Goal: Book appointment/travel/reservation

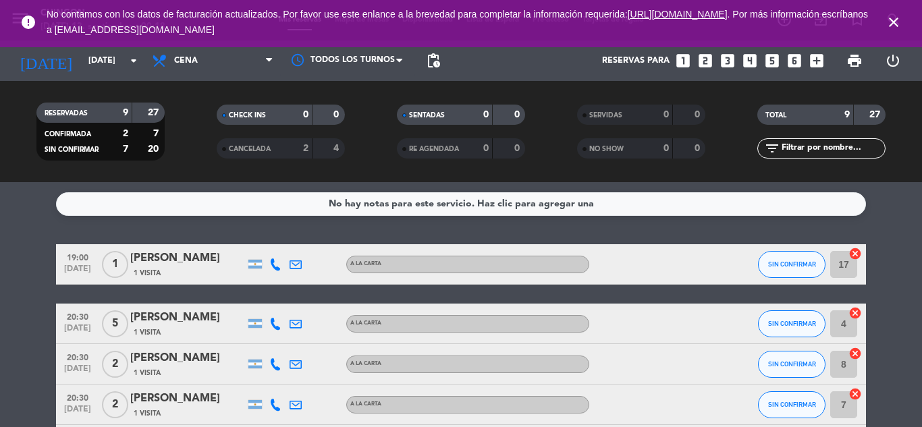
scroll to position [225, 0]
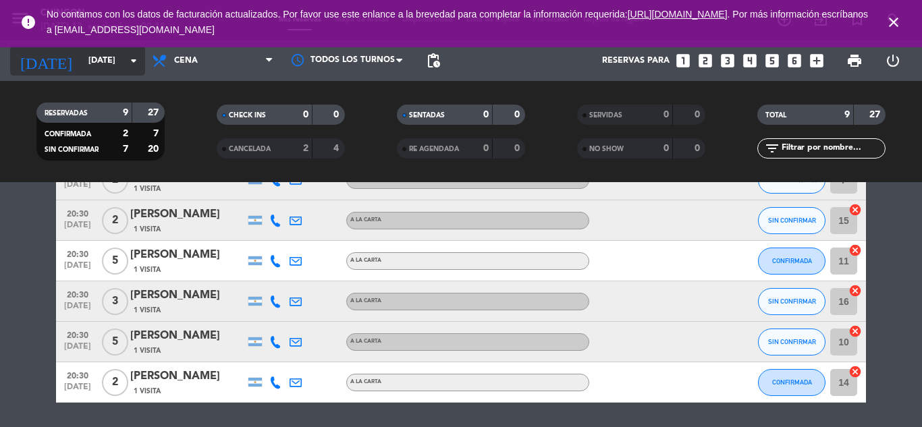
click at [43, 55] on icon "[DATE]" at bounding box center [46, 61] width 72 height 30
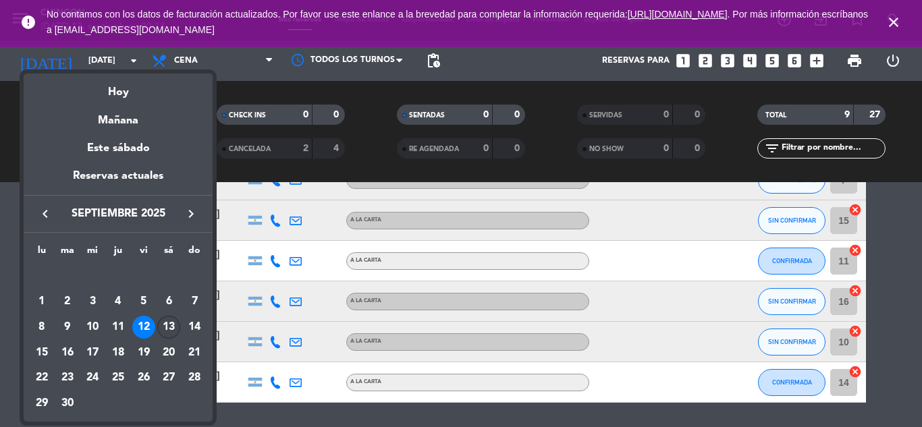
click at [168, 327] on div "13" at bounding box center [168, 327] width 23 height 23
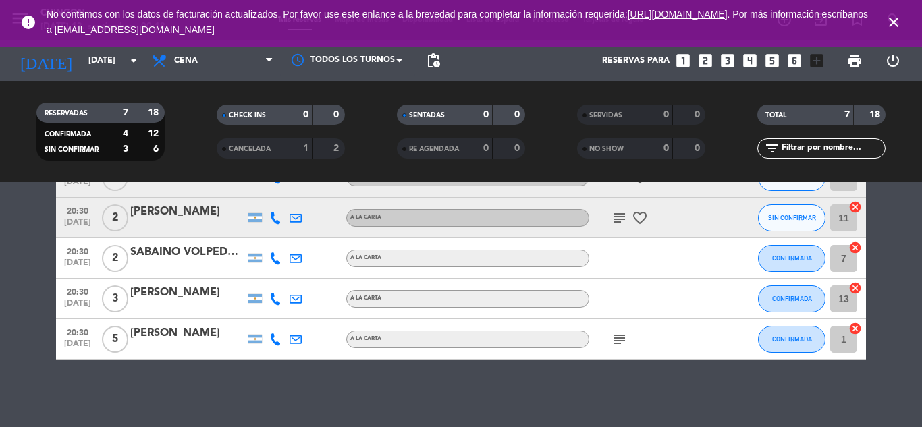
scroll to position [55, 0]
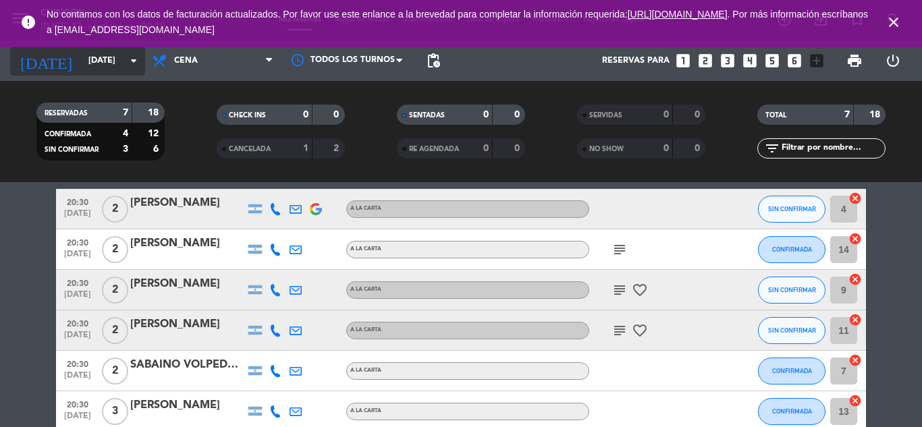
click at [101, 60] on input "[DATE]" at bounding box center [139, 60] width 114 height 23
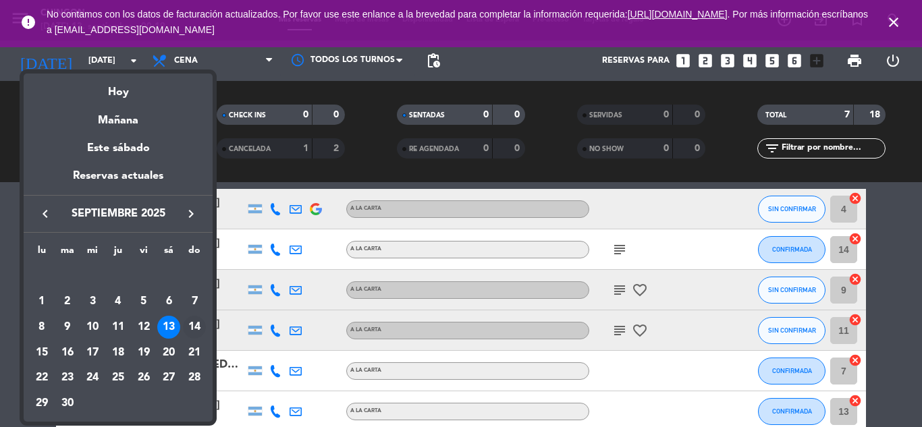
click at [201, 323] on div "14" at bounding box center [194, 327] width 23 height 23
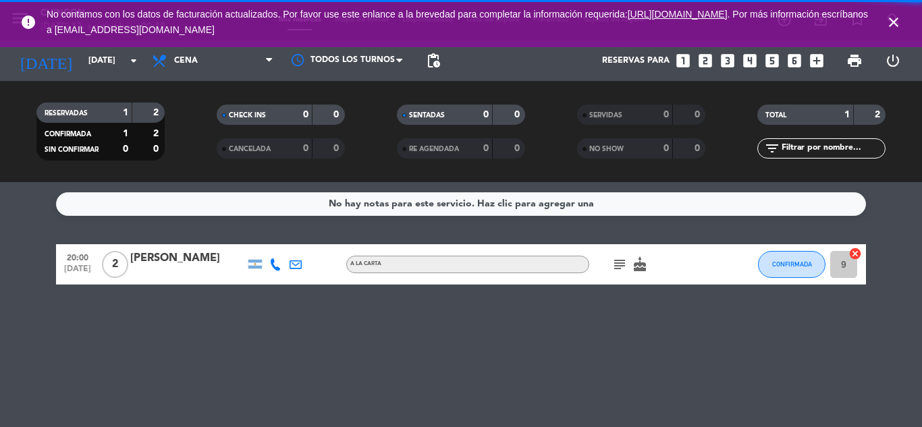
scroll to position [0, 0]
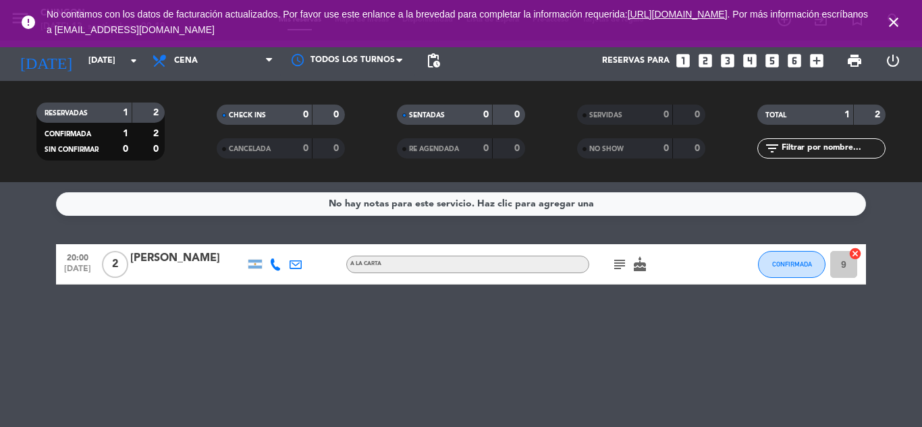
drag, startPoint x: 646, startPoint y: 264, endPoint x: 638, endPoint y: 267, distance: 8.8
click at [641, 267] on icon "cake" at bounding box center [640, 264] width 16 height 16
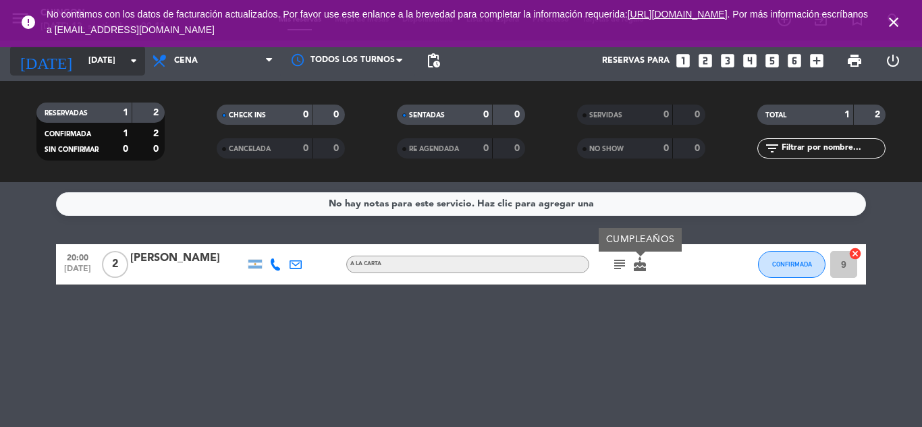
click at [121, 60] on input "[DATE]" at bounding box center [139, 60] width 114 height 23
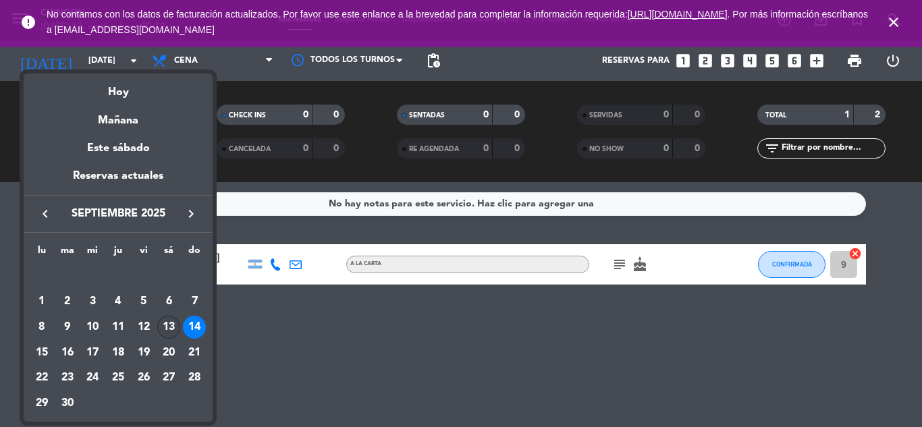
click at [168, 323] on div "13" at bounding box center [168, 327] width 23 height 23
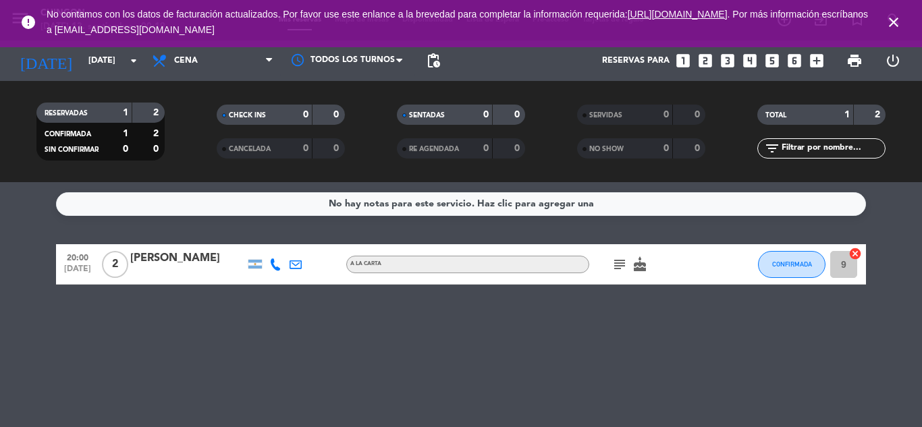
type input "[DATE]"
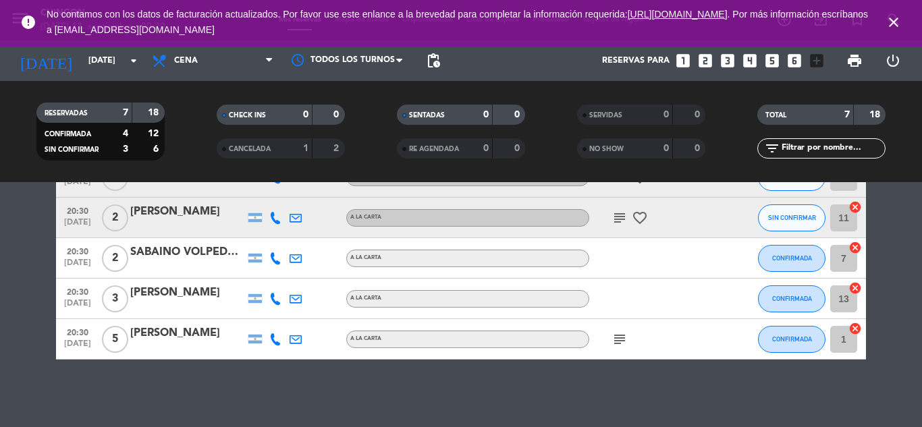
scroll to position [55, 0]
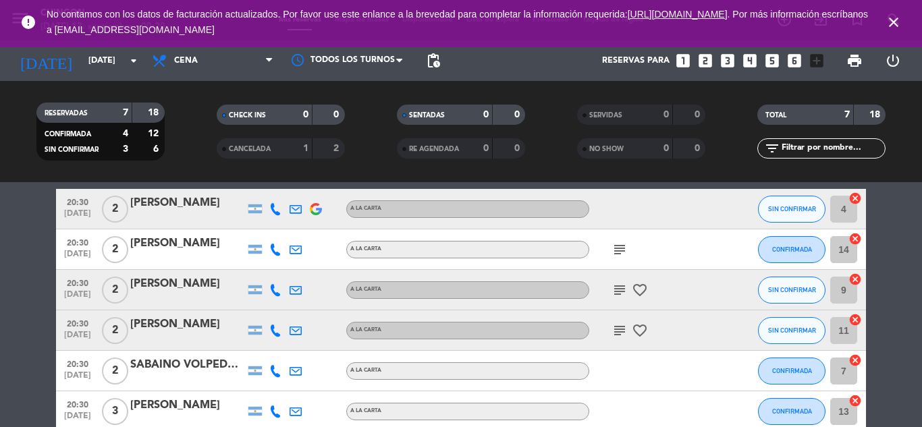
click at [888, 26] on icon "close" at bounding box center [893, 22] width 16 height 16
